Goal: Information Seeking & Learning: Learn about a topic

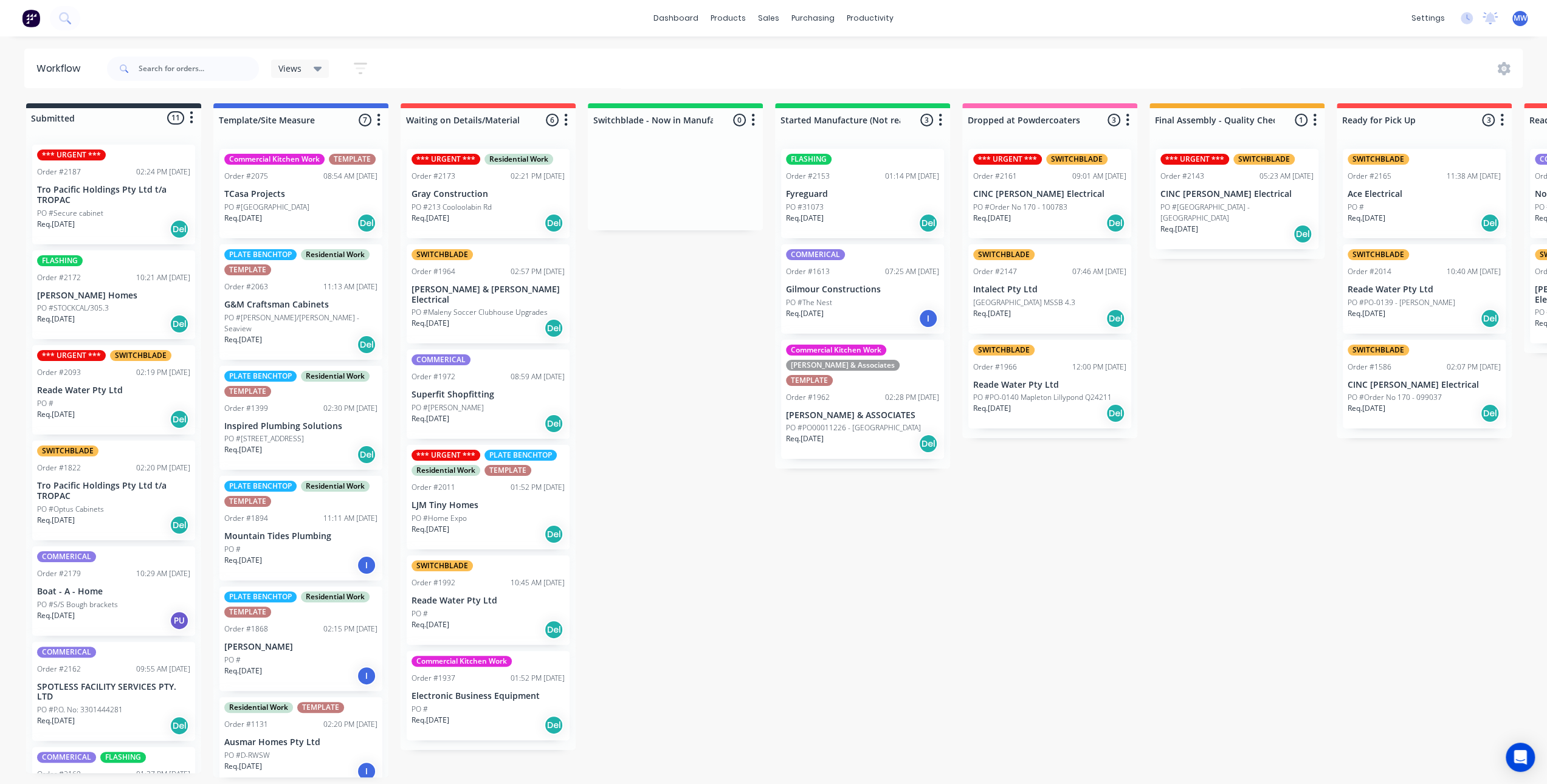
click at [632, 338] on div "Submitted 11 Status colour #273444 hex #273444 Save Cancel Summaries Total orde…" at bounding box center [1004, 440] width 2027 height 674
click at [1054, 517] on div "Submitted 11 Status colour #273444 hex #273444 Save Cancel Summaries Total orde…" at bounding box center [1004, 440] width 2027 height 674
click at [1183, 411] on div "Submitted 11 Status colour #273444 hex #273444 Save Cancel Summaries Total orde…" at bounding box center [1004, 440] width 2027 height 674
click at [1069, 194] on p "CINC [PERSON_NAME] Electrical" at bounding box center [1050, 194] width 153 height 11
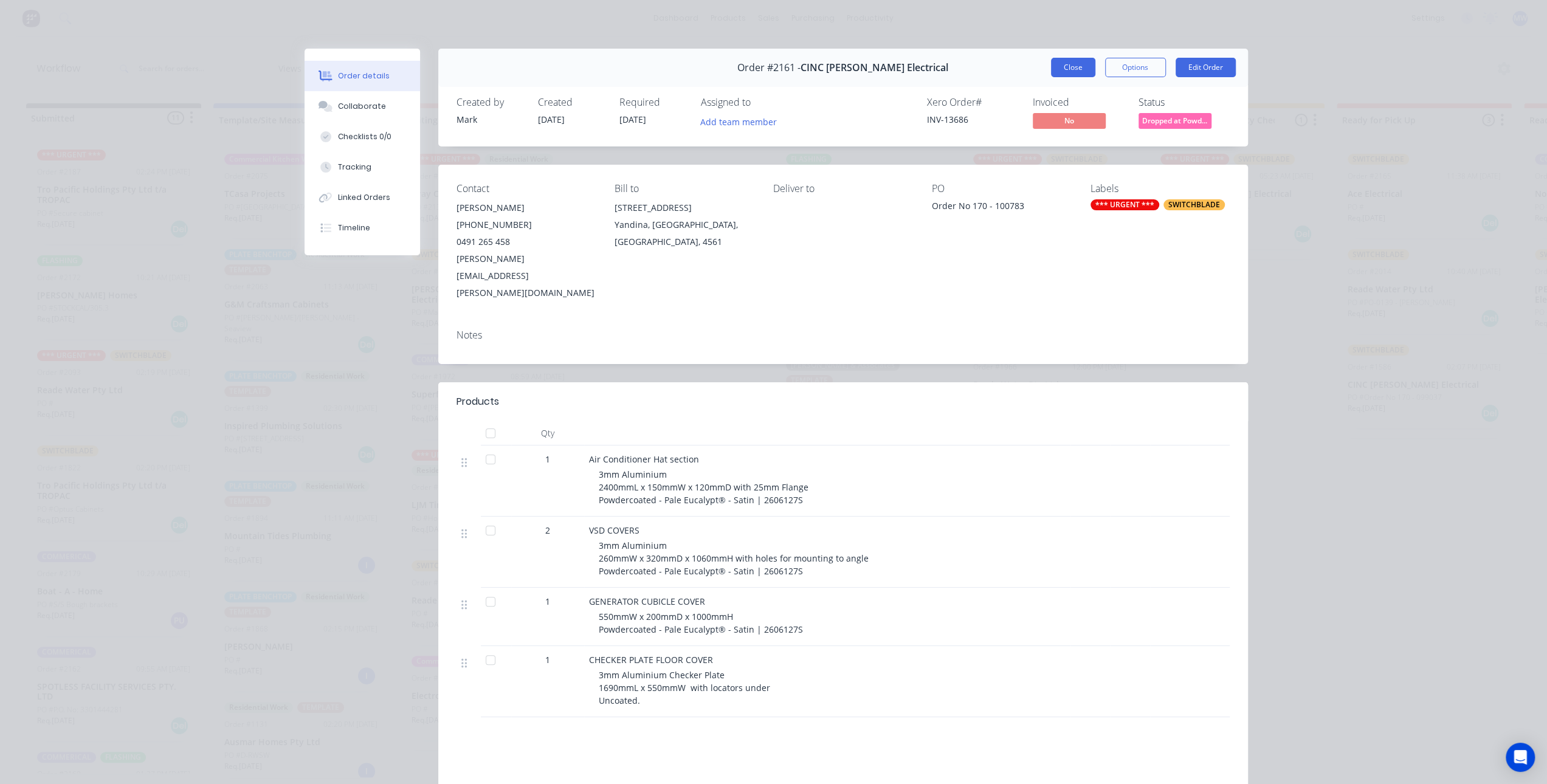
click at [1062, 67] on button "Close" at bounding box center [1073, 67] width 44 height 19
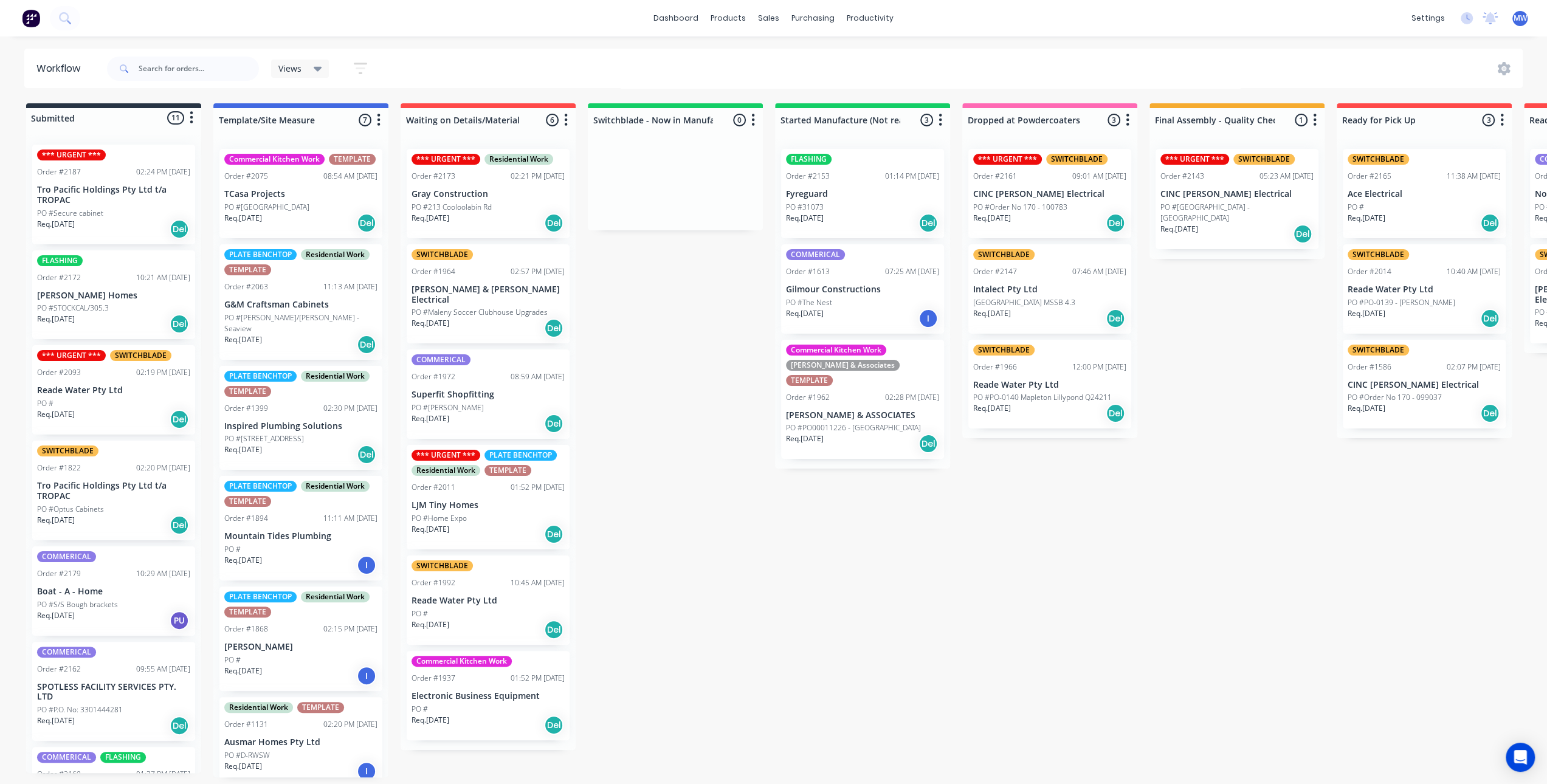
click at [665, 372] on div "Submitted 11 Status colour #273444 hex #273444 Save Cancel Summaries Total orde…" at bounding box center [1004, 440] width 2027 height 674
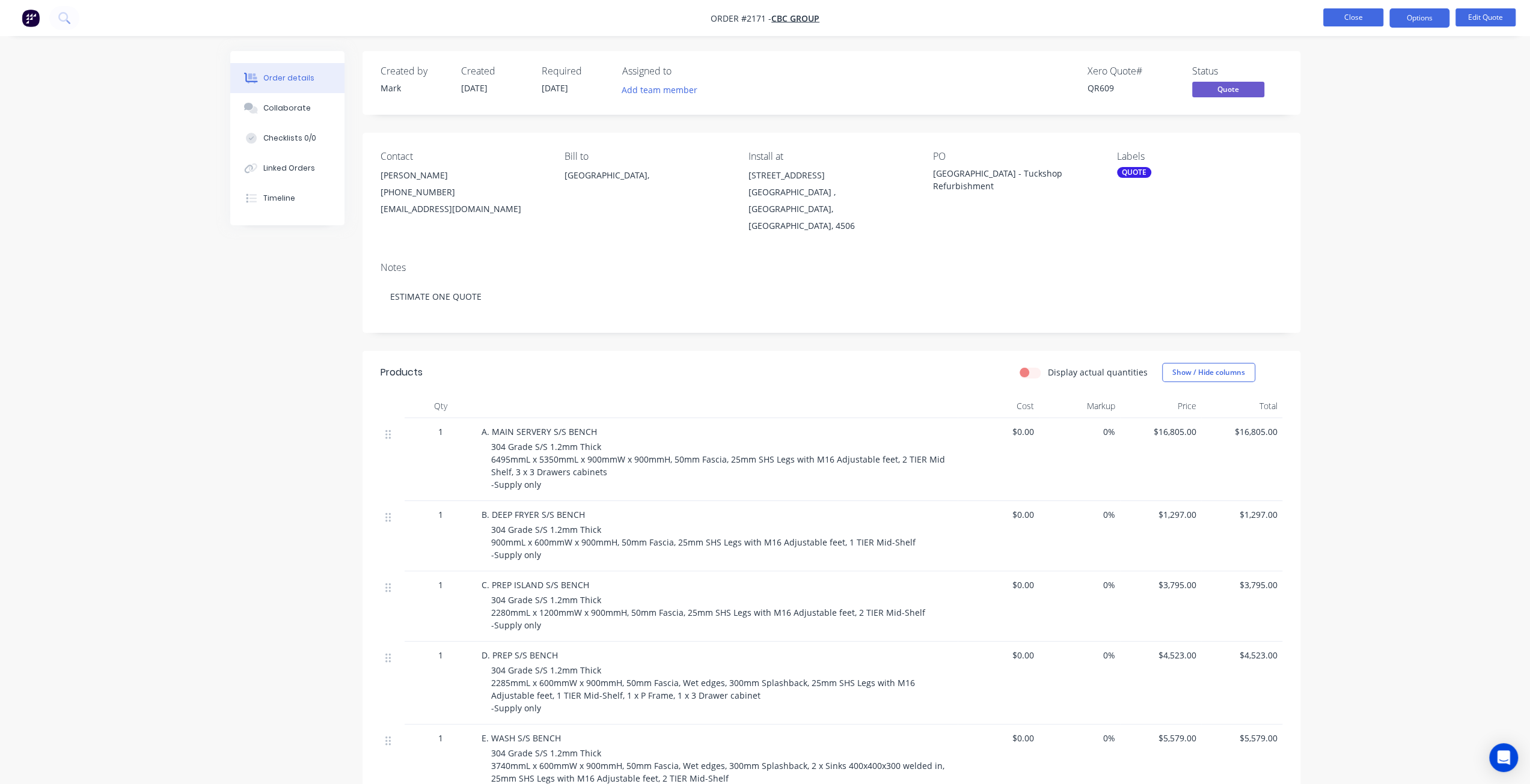
click at [1352, 15] on button "Close" at bounding box center [1354, 17] width 60 height 18
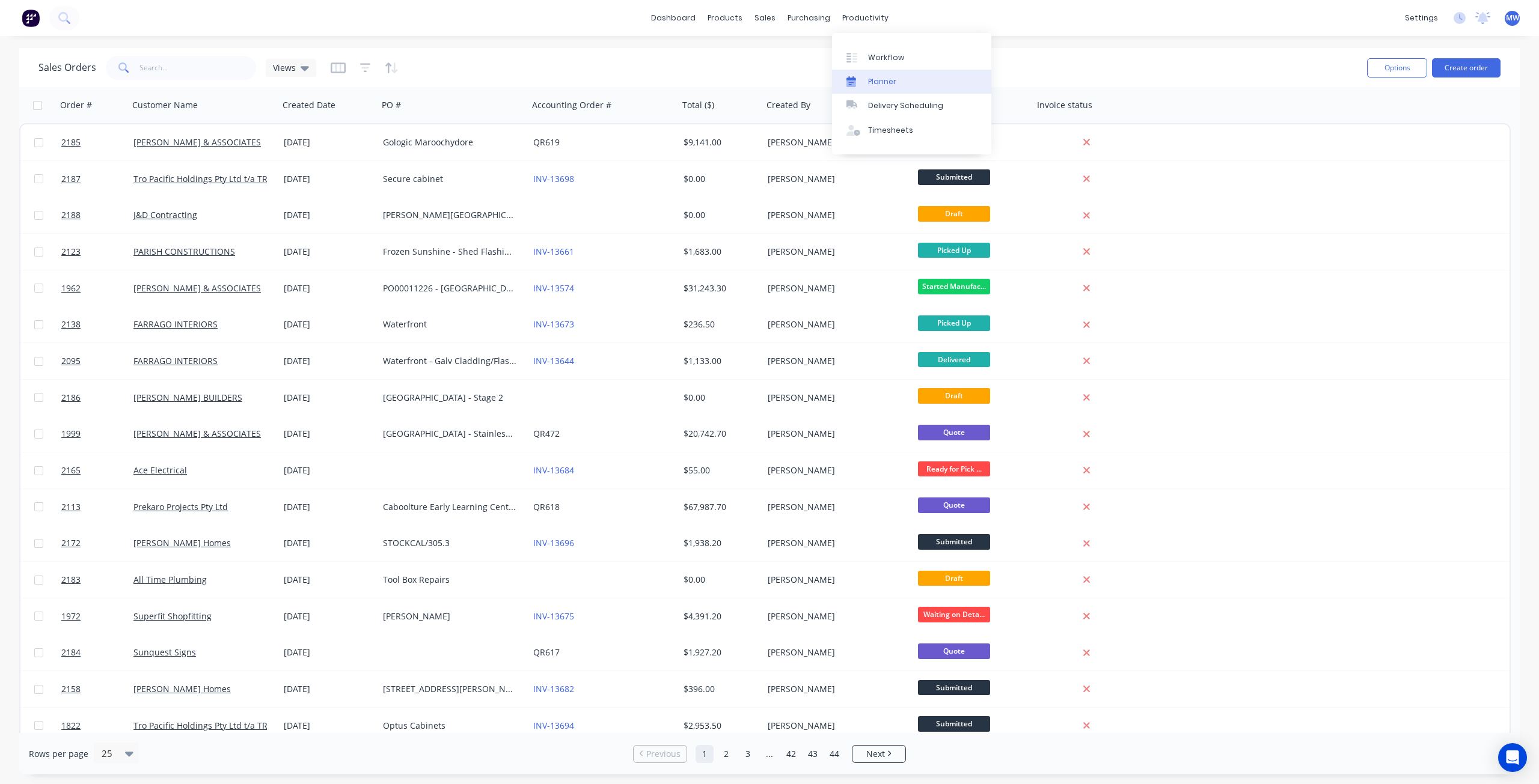
click at [894, 81] on div "Planner" at bounding box center [882, 82] width 28 height 11
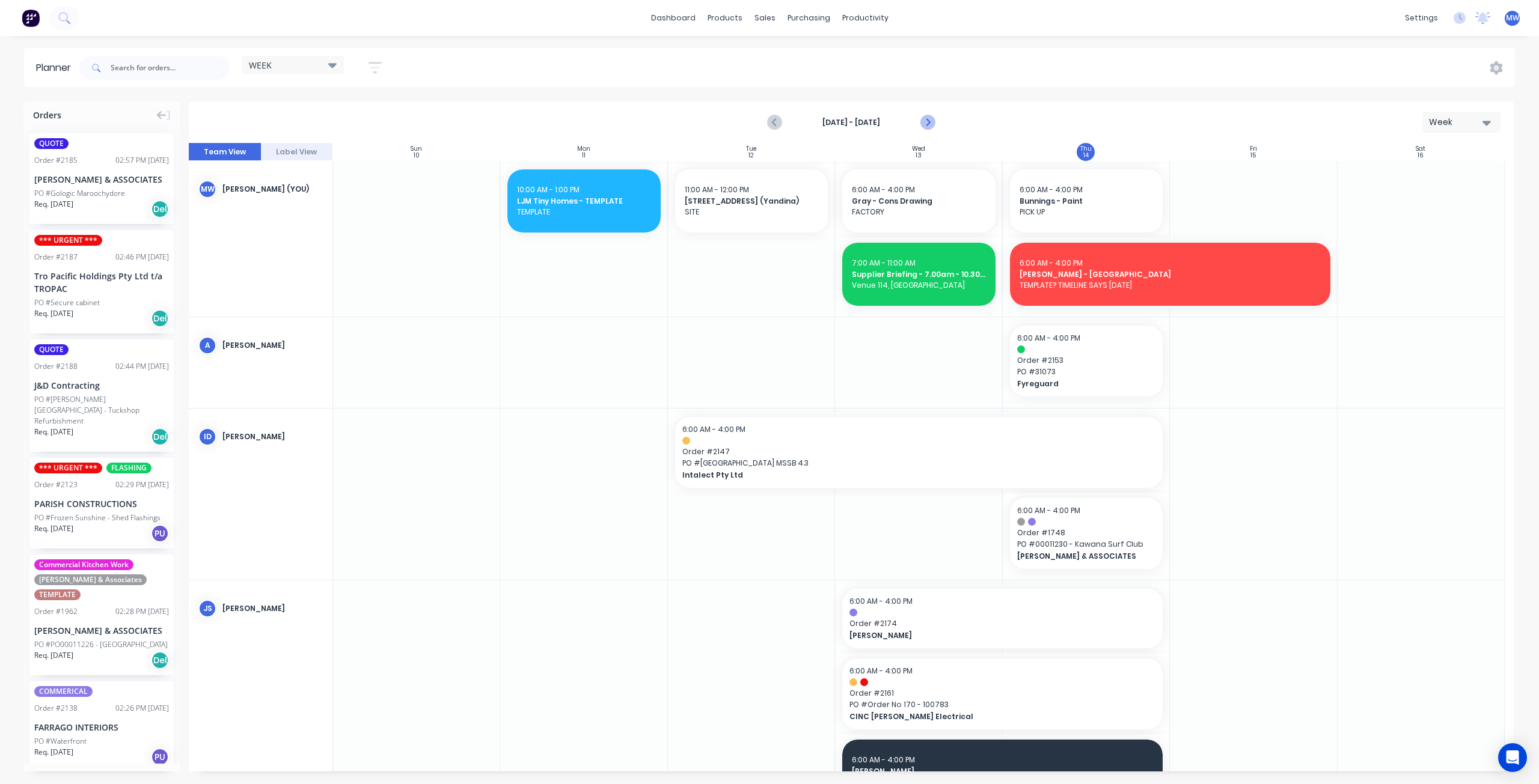
click at [928, 121] on icon "Next page" at bounding box center [927, 123] width 6 height 10
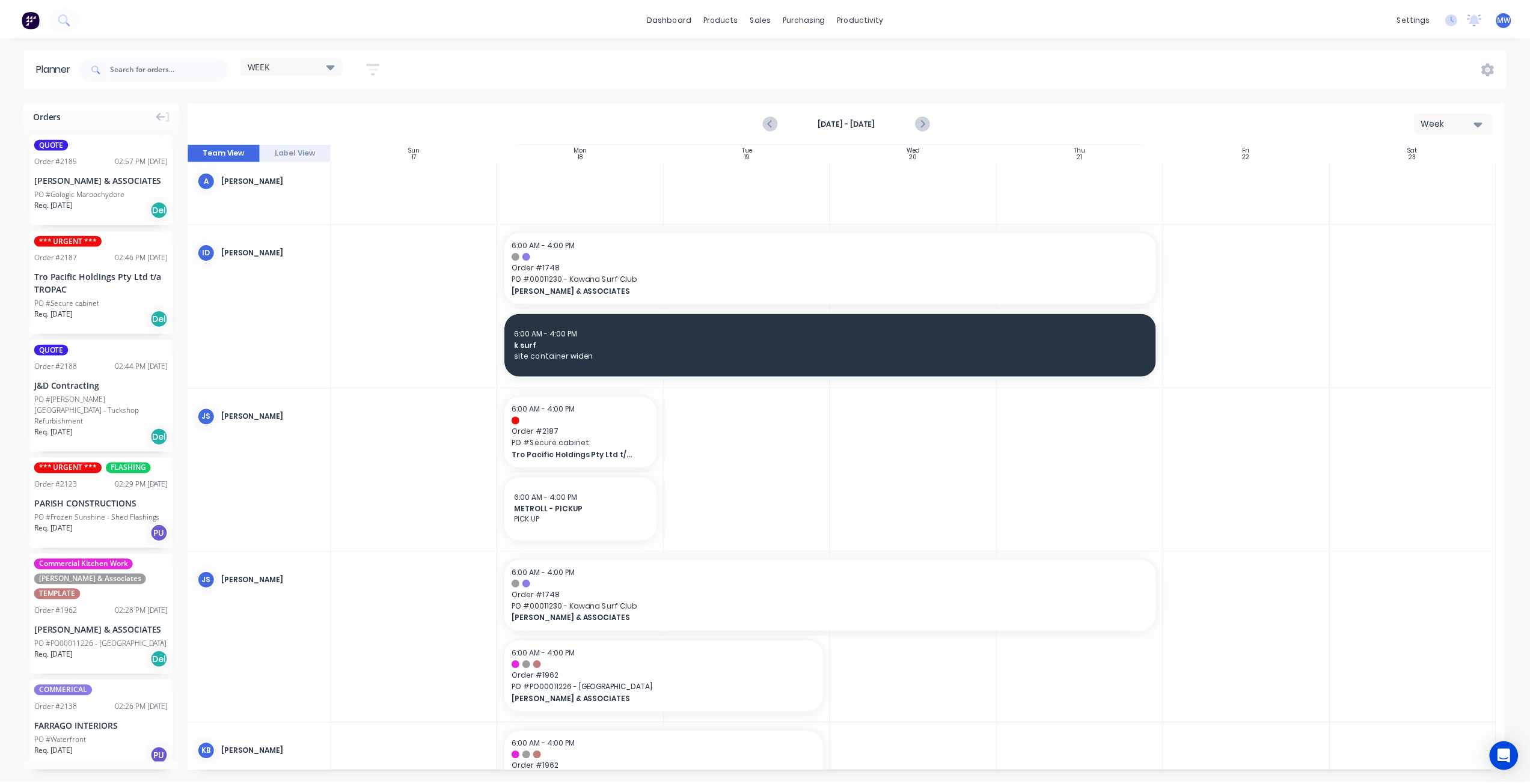
scroll to position [120, 0]
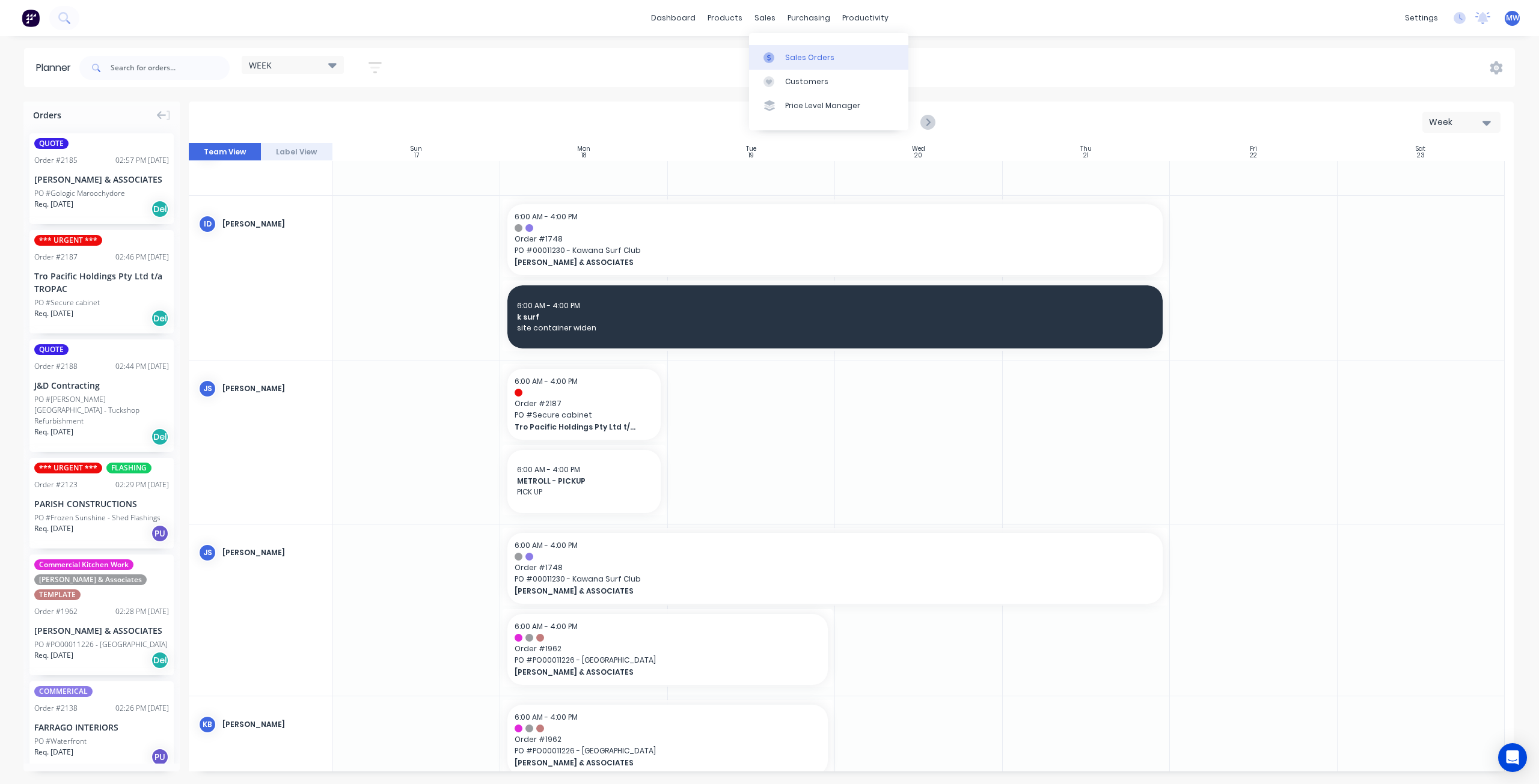
click at [792, 65] on link "Sales Orders" at bounding box center [829, 57] width 160 height 24
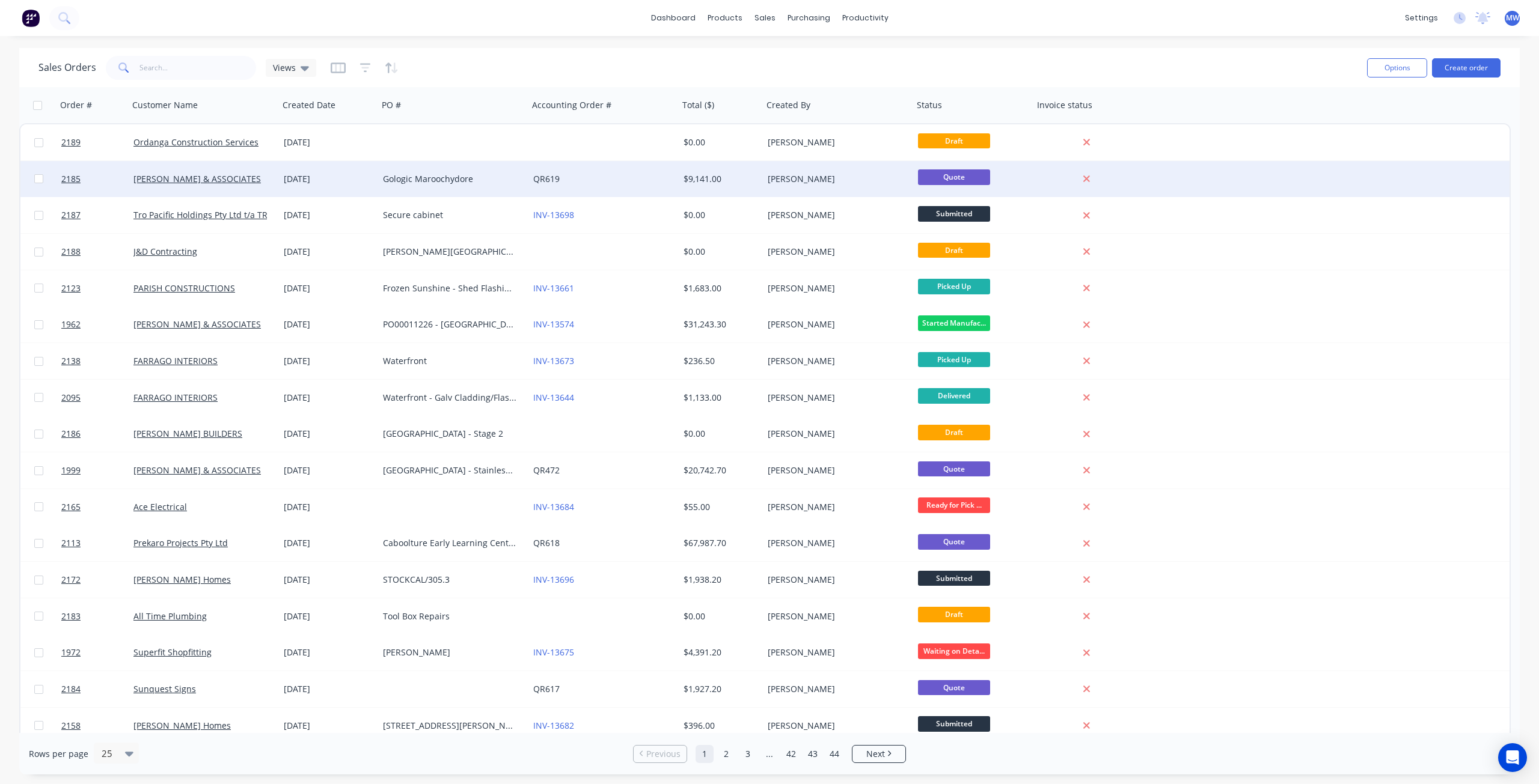
click at [383, 177] on div "Gologic Maroochydore" at bounding box center [450, 179] width 134 height 12
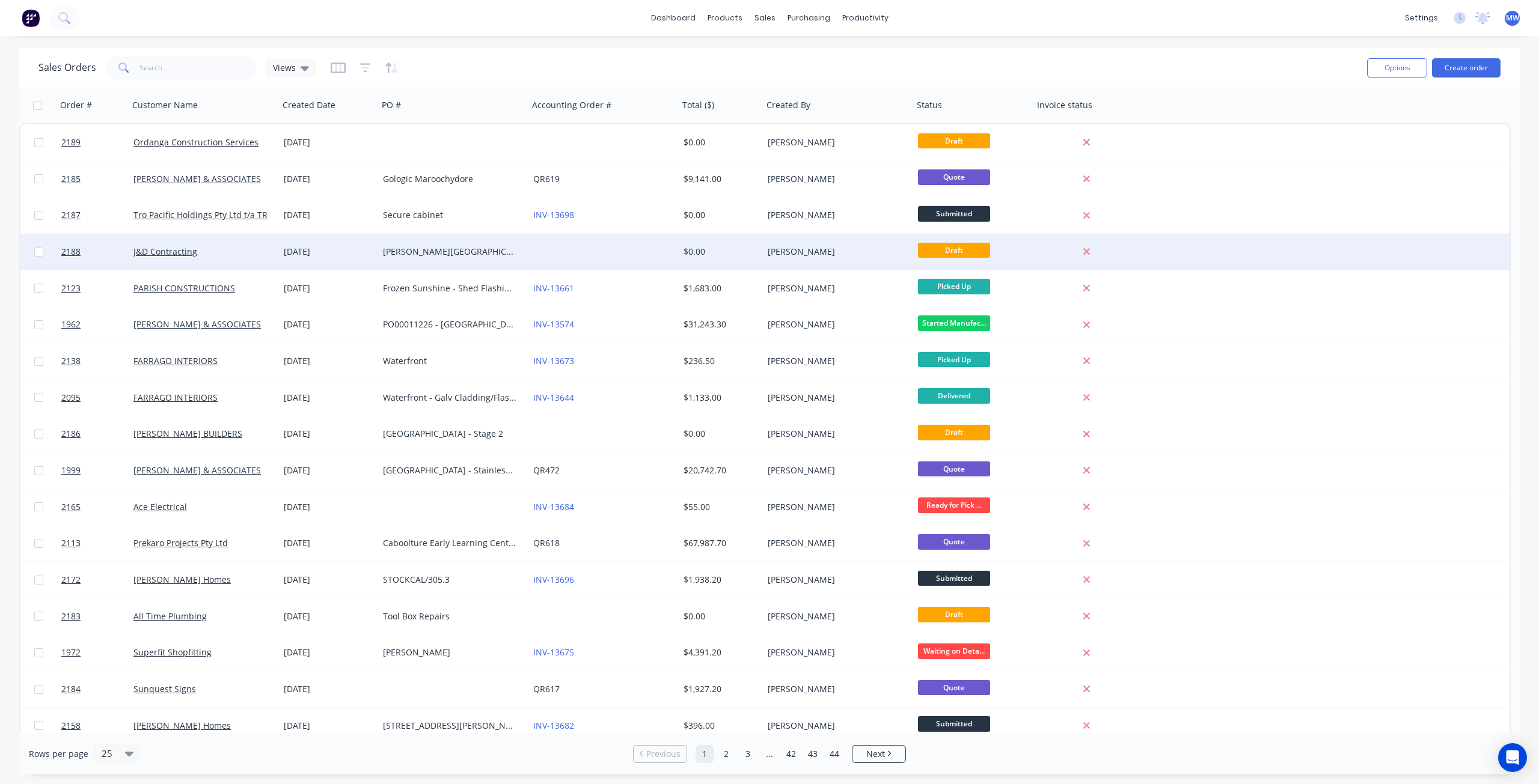
click at [339, 262] on div "14 Aug 2025" at bounding box center [328, 252] width 99 height 36
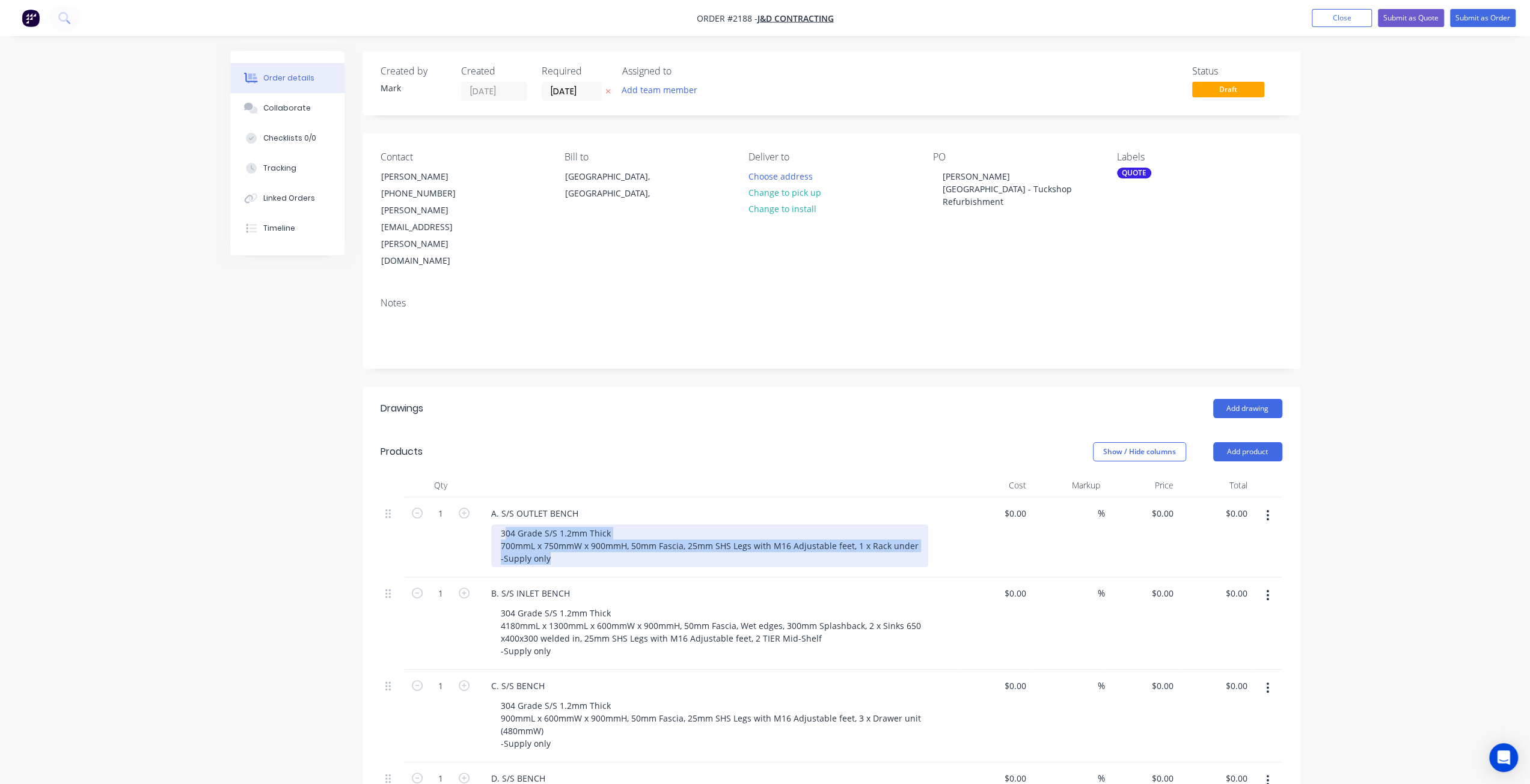
drag, startPoint x: 504, startPoint y: 479, endPoint x: 547, endPoint y: 493, distance: 45.2
click at [561, 525] on div "304 Grade S/S 1.2mm Thick 700mmL x 750mmW x 900mmH, 50mm Fascia, 25mm SHS Legs …" at bounding box center [709, 546] width 437 height 42
click at [505, 525] on div "304 Grade S/S 1.2mm Thick 700mmL x 750mmW x 900mmH, 50mm Fascia, 25mm SHS Legs …" at bounding box center [709, 546] width 437 height 42
click at [500, 525] on div "304 Grade S/S 1.2mm Thick 700mmL x 750mmW x 900mmH, 50mm Fascia, 25mm SHS Legs …" at bounding box center [709, 546] width 437 height 42
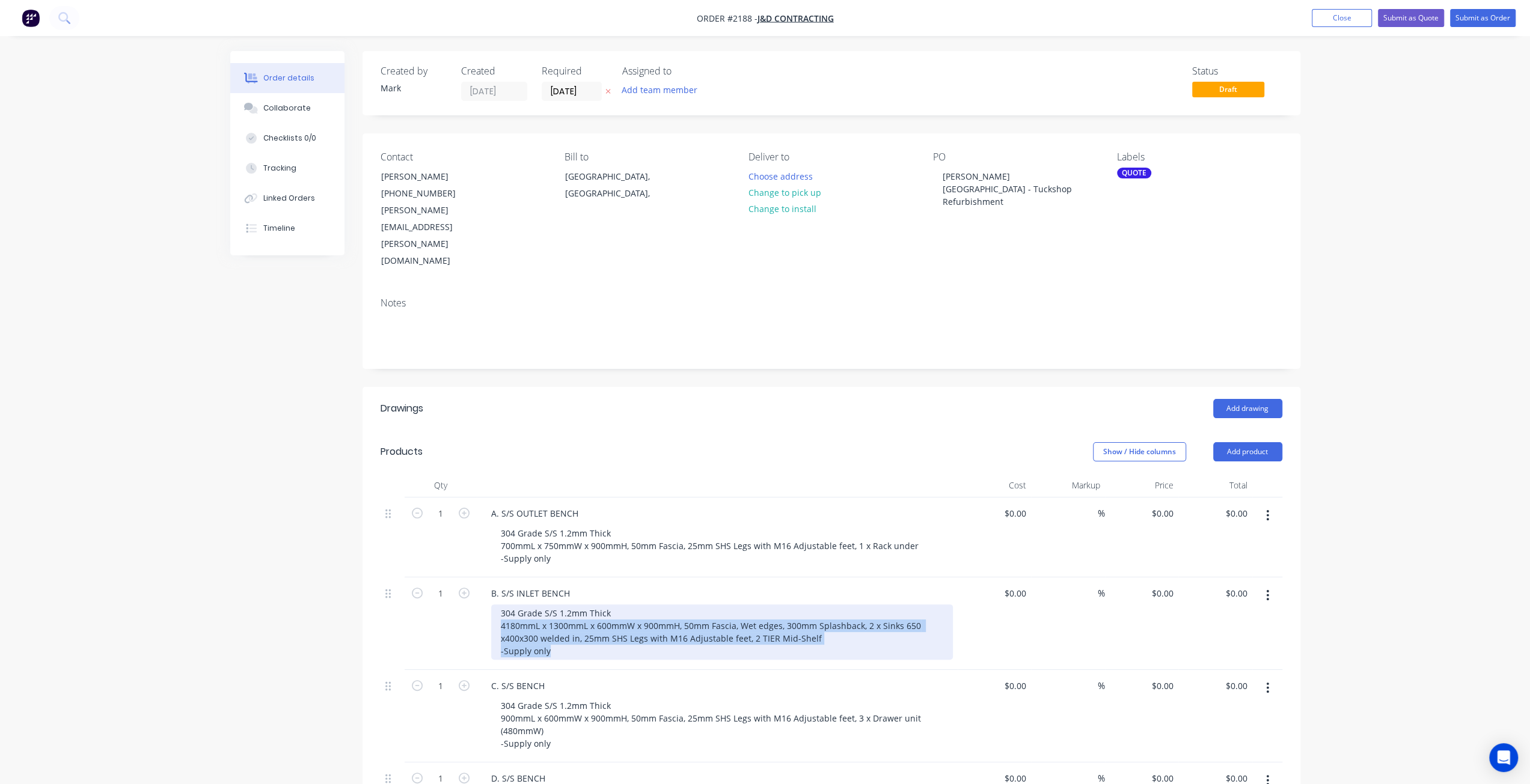
drag, startPoint x: 498, startPoint y: 573, endPoint x: 557, endPoint y: 589, distance: 61.1
click at [561, 605] on div "304 Grade S/S 1.2mm Thick 4180mmL x 1300mmL x 600mmW x 900mmH, 50mm Fascia, Wet…" at bounding box center [722, 632] width 462 height 55
copy div "4180mmL x 1300mmL x 600mmW x 900mmH, 50mm Fascia, Wet edges, 300mm Splashback, …"
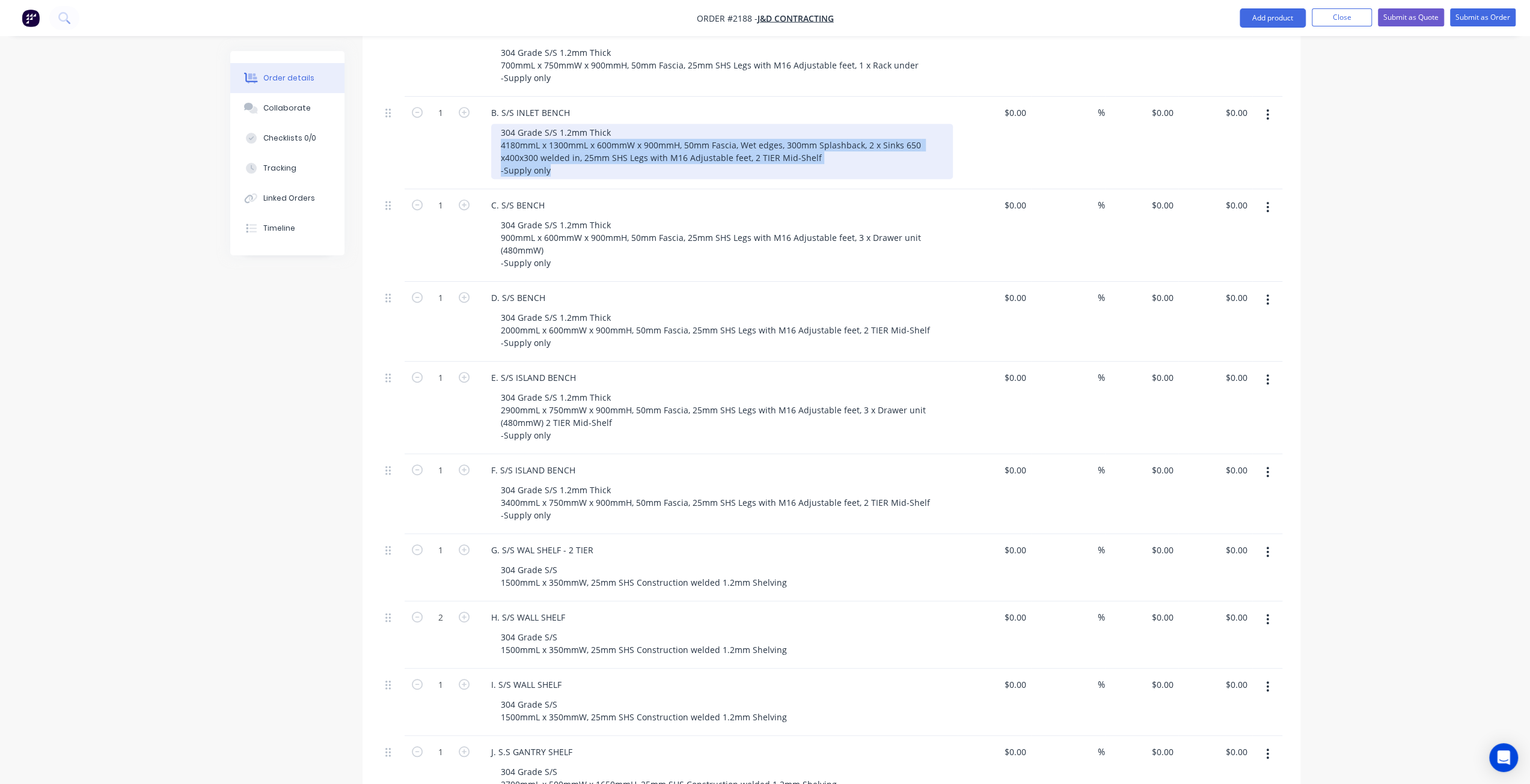
scroll to position [541, 0]
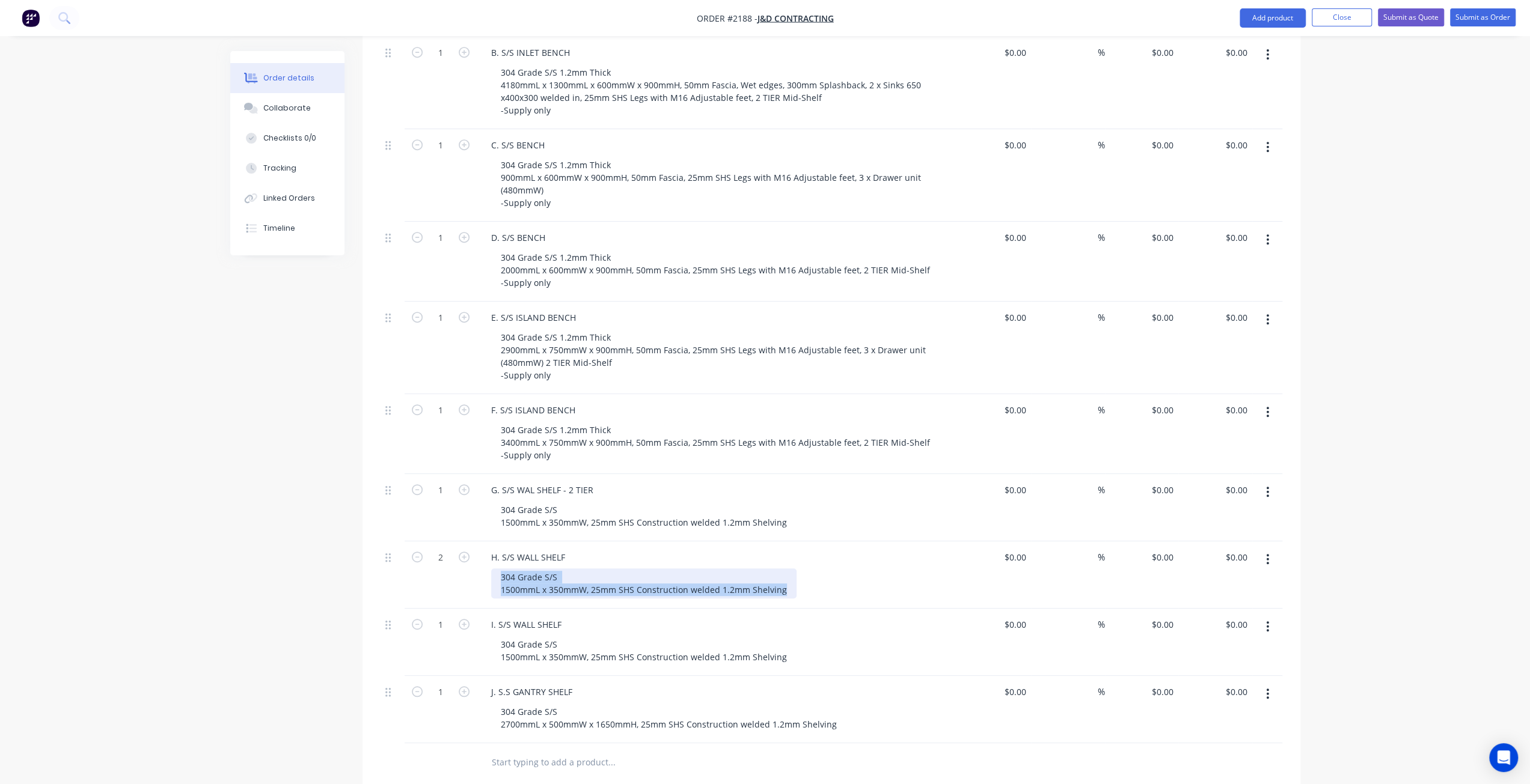
drag, startPoint x: 500, startPoint y: 528, endPoint x: 806, endPoint y: 533, distance: 306.0
click at [806, 568] on div "304 Grade S/S 1500mmL x 350mmW, 25mm SHS Construction welded 1.2mm Shelving" at bounding box center [722, 583] width 462 height 30
copy div "304 Grade S/S 1500mmL x 350mmW, 25mm SHS Construction welded 1.2mm Shelving"
click at [1471, 163] on div "Order details Collaborate Checklists 0/0 Tracking Linked Orders Timeline Order …" at bounding box center [765, 274] width 1530 height 1630
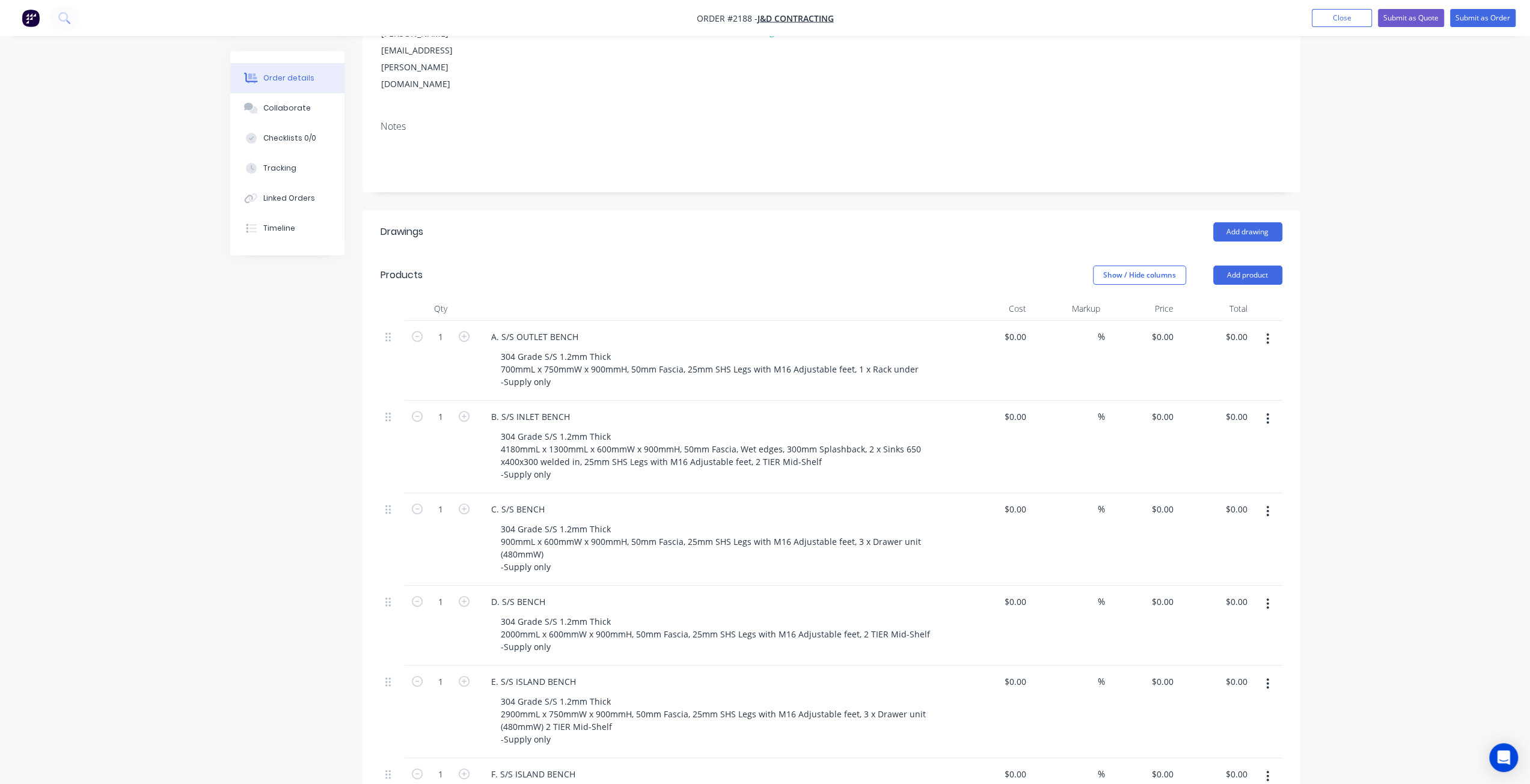
scroll to position [60, 0]
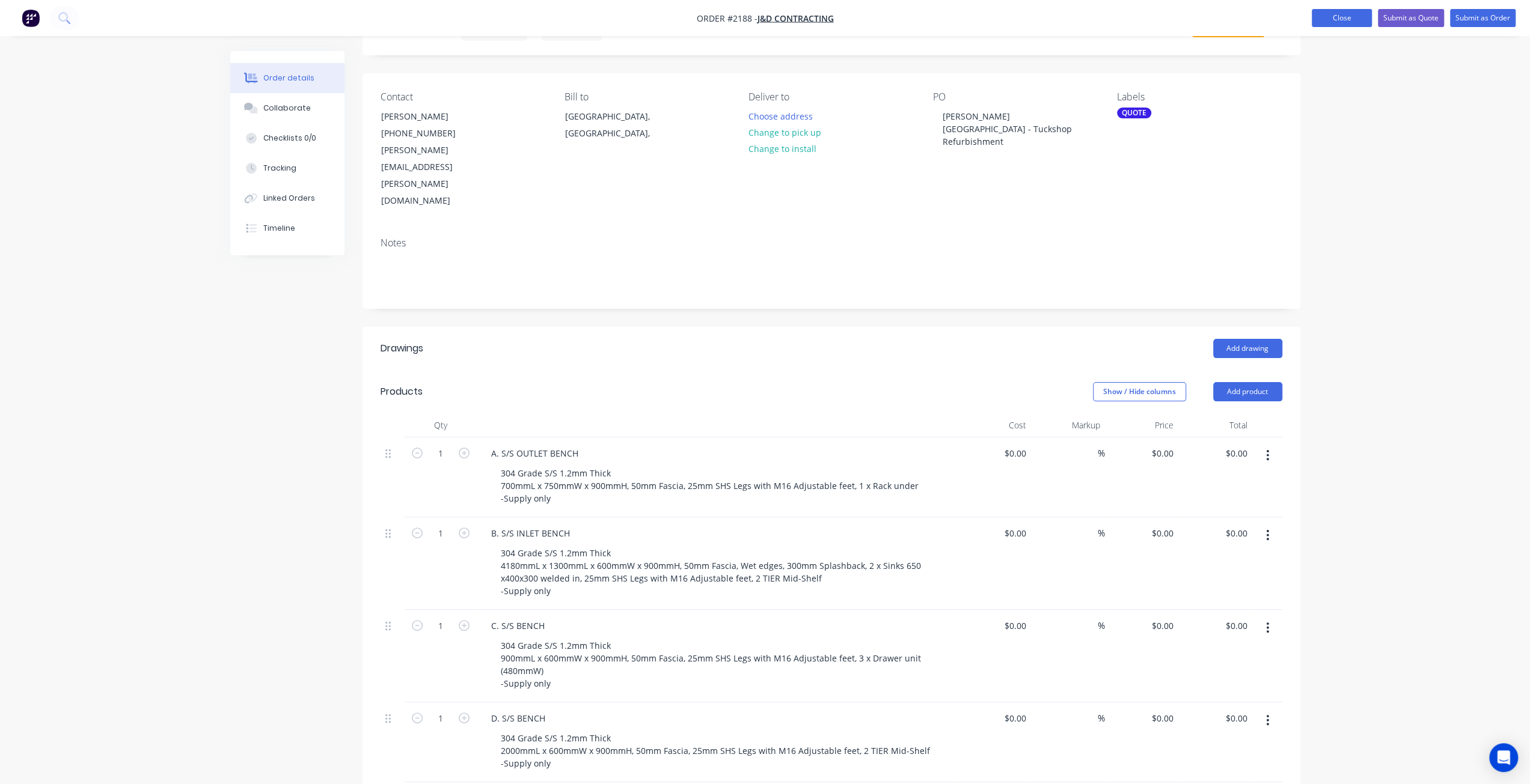
click at [1341, 14] on button "Close" at bounding box center [1342, 18] width 60 height 18
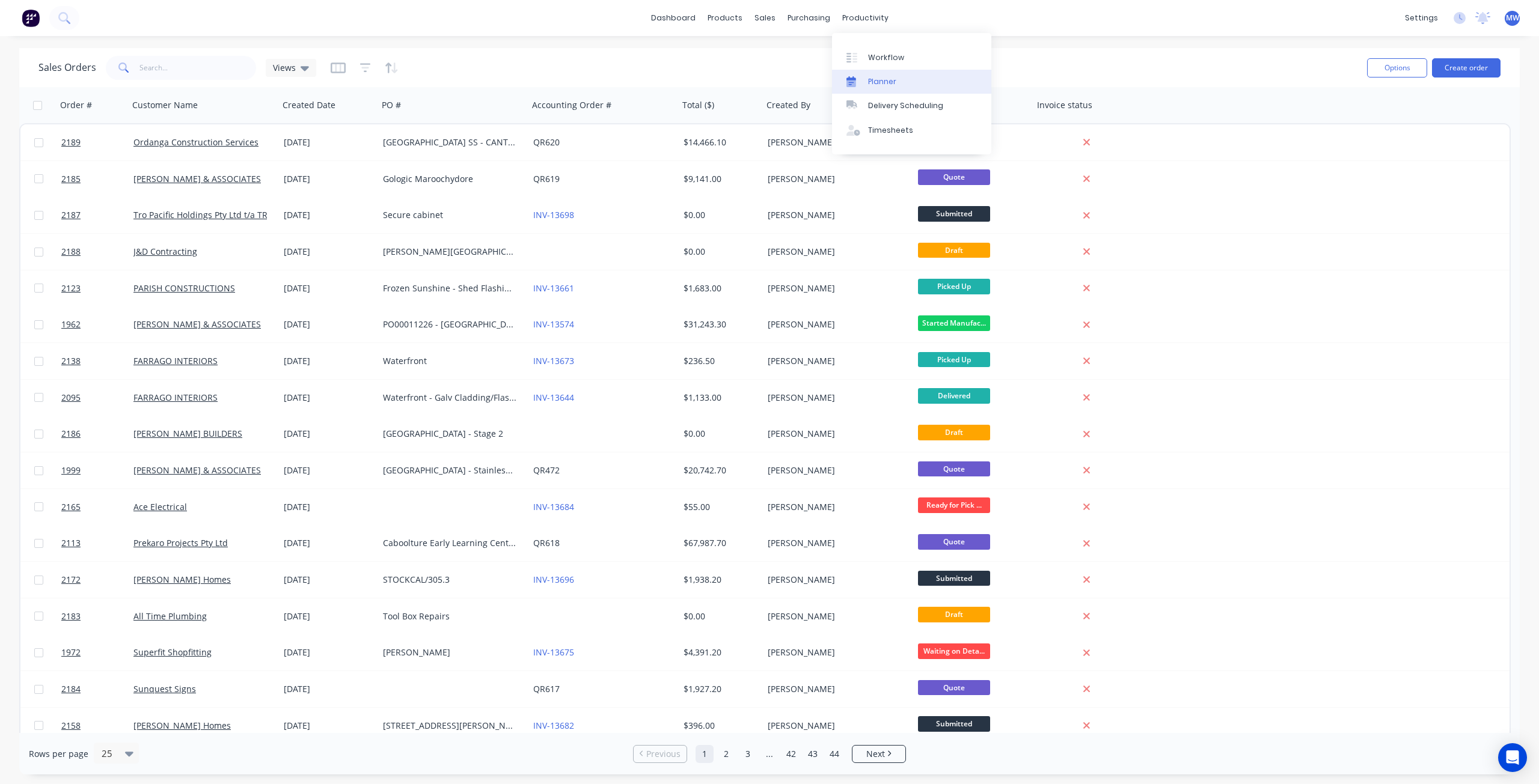
click at [895, 79] on div "Planner" at bounding box center [882, 82] width 28 height 11
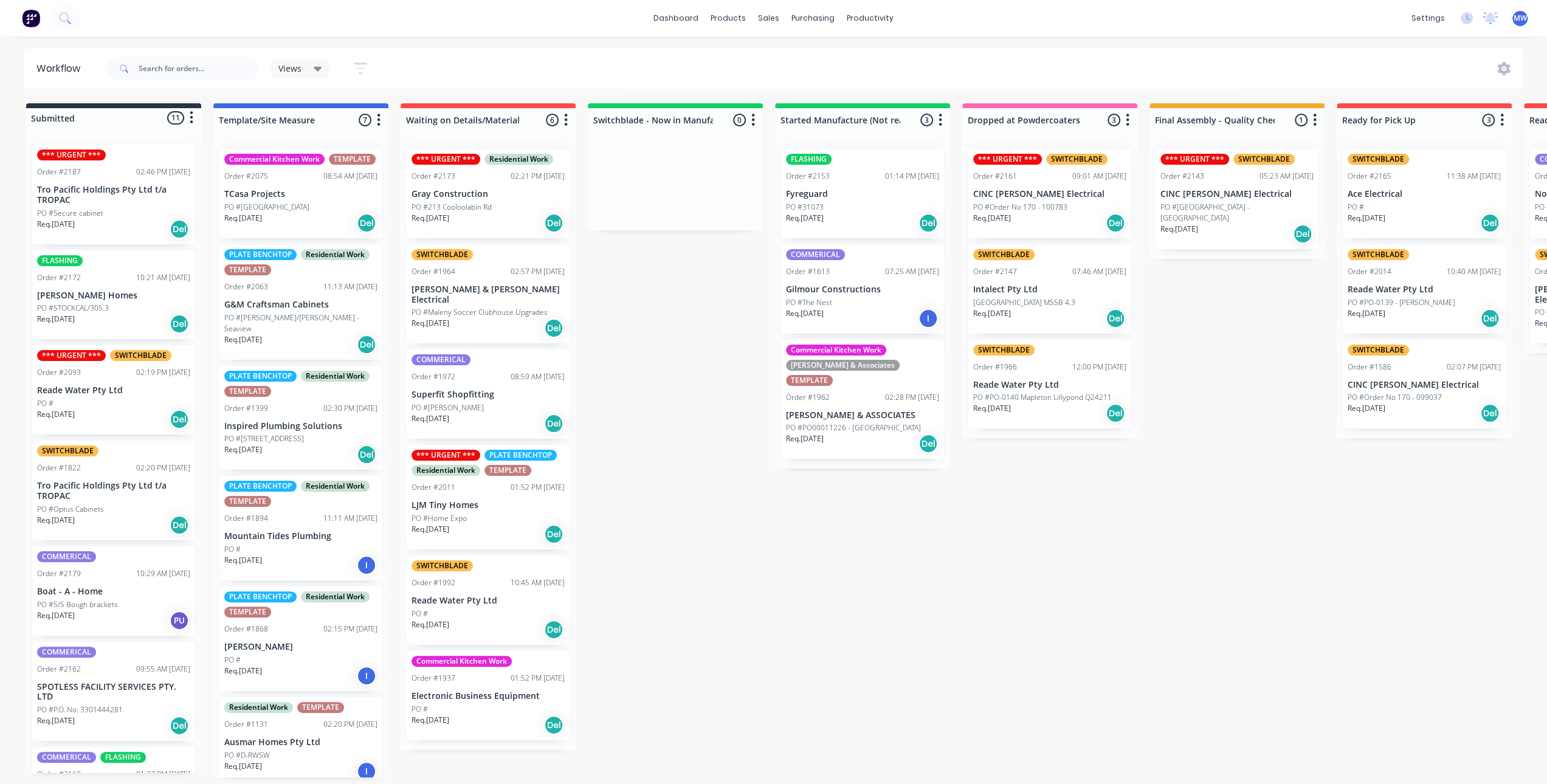
click at [681, 389] on div "Submitted 11 Status colour #273444 hex #273444 Save Cancel Summaries Total orde…" at bounding box center [1004, 440] width 2027 height 674
click at [679, 389] on div "Submitted 11 Status colour #273444 hex #273444 Save Cancel Summaries Total orde…" at bounding box center [1004, 440] width 2027 height 674
click at [635, 345] on div "Submitted 11 Status colour #273444 hex #273444 Save Cancel Summaries Total orde…" at bounding box center [1004, 440] width 2027 height 674
click at [644, 343] on div "Submitted 11 Status colour #273444 hex #273444 Save Cancel Summaries Total orde…" at bounding box center [1004, 440] width 2027 height 674
